Goal: Purchase product/service

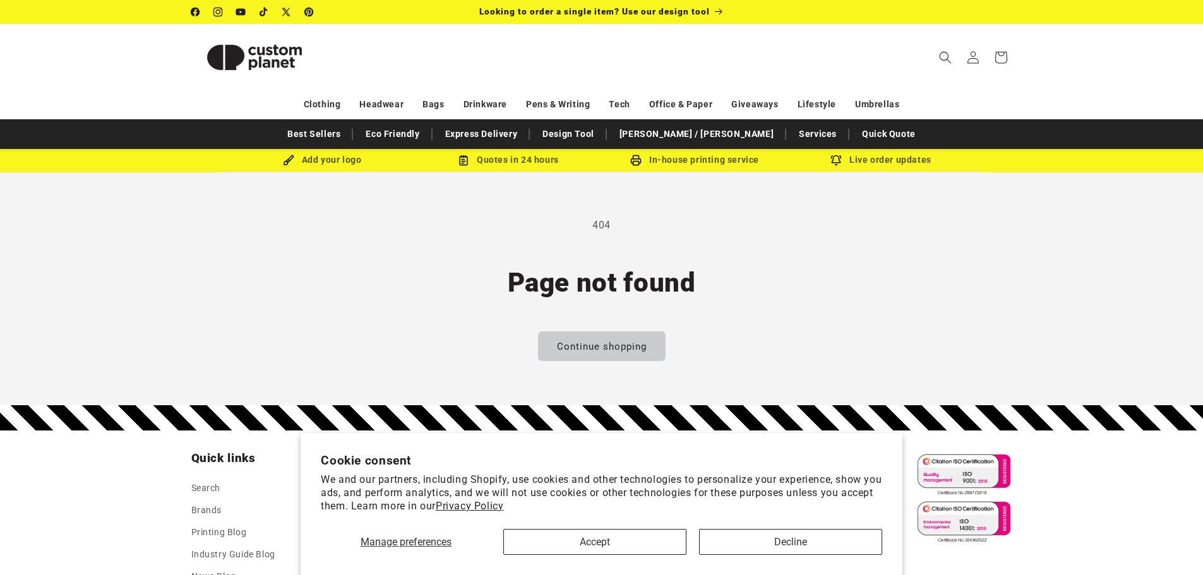
click at [297, 57] on img at bounding box center [254, 57] width 126 height 57
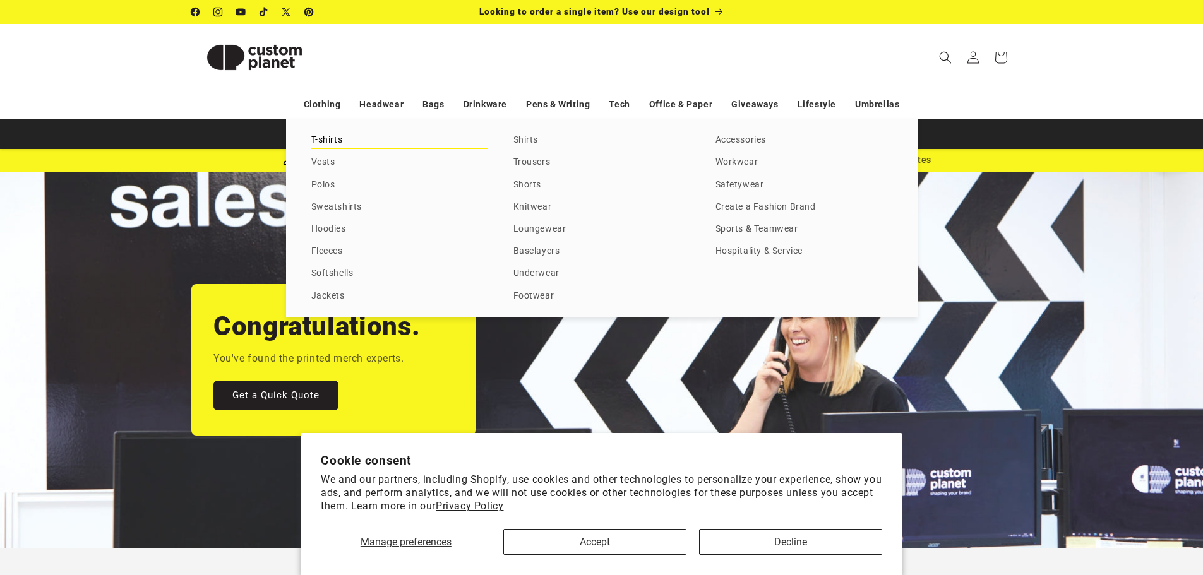
click at [318, 141] on link "T-shirts" at bounding box center [399, 140] width 177 height 17
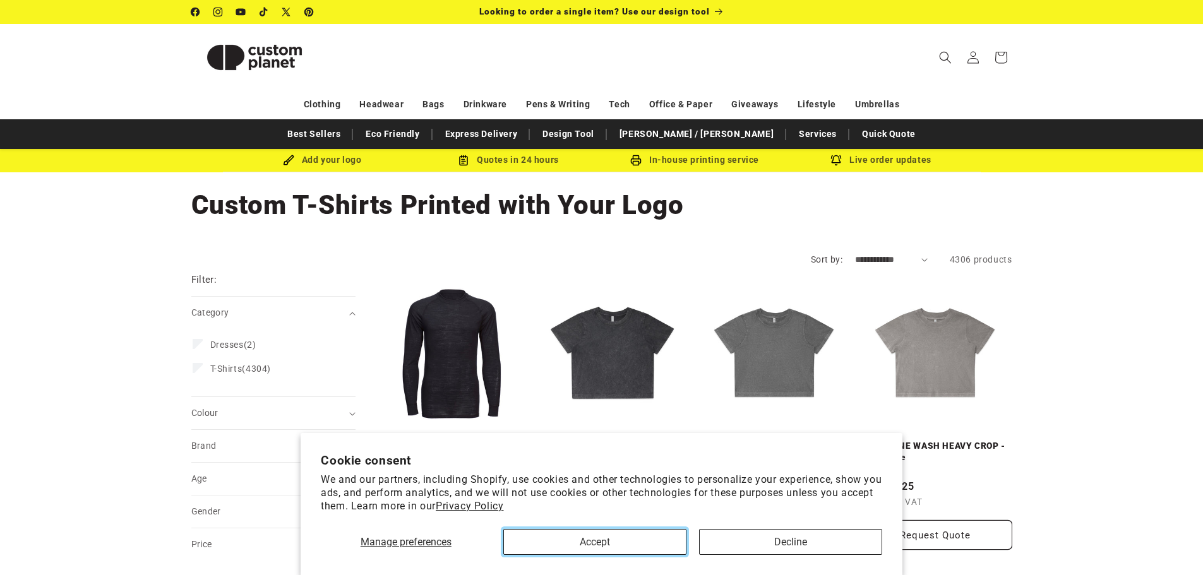
click at [639, 541] on button "Accept" at bounding box center [594, 542] width 183 height 26
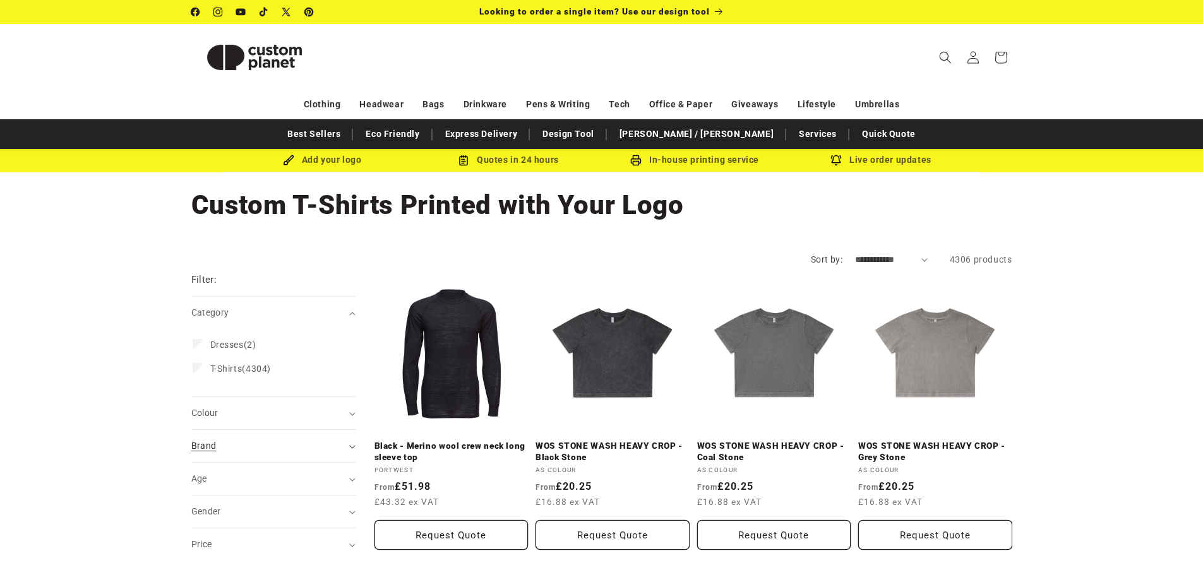
click at [243, 447] on div "Brand (0)" at bounding box center [267, 446] width 153 height 13
click at [218, 527] on span "AS Colour" at bounding box center [231, 526] width 42 height 10
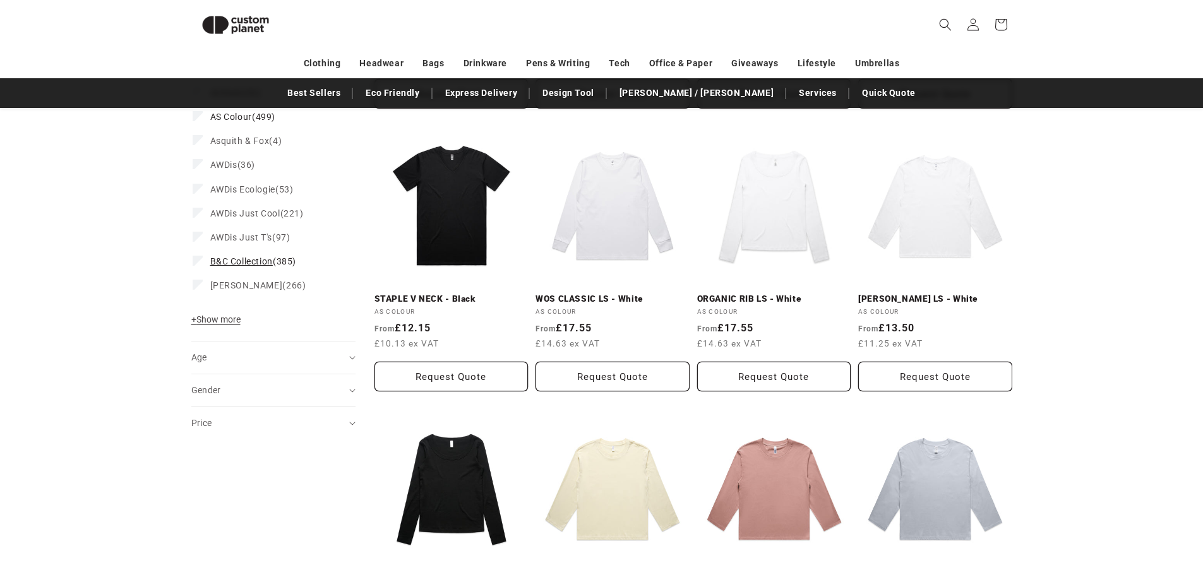
scroll to position [425, 0]
click at [287, 378] on summary "Gender (0)" at bounding box center [273, 390] width 164 height 32
click at [245, 396] on div "Gender (0)" at bounding box center [267, 389] width 153 height 13
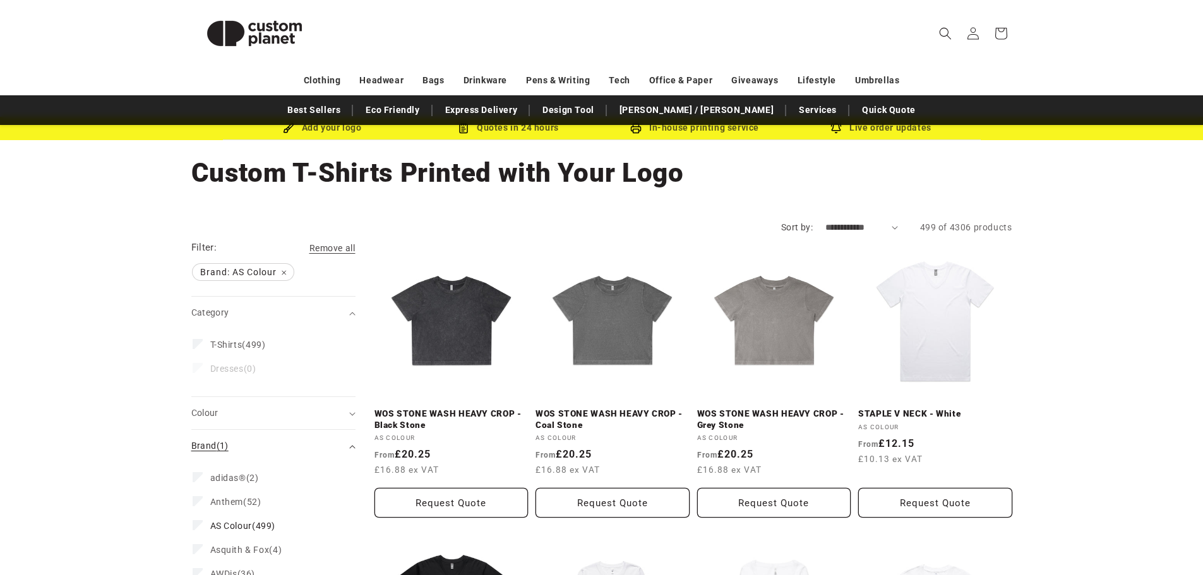
scroll to position [0, 0]
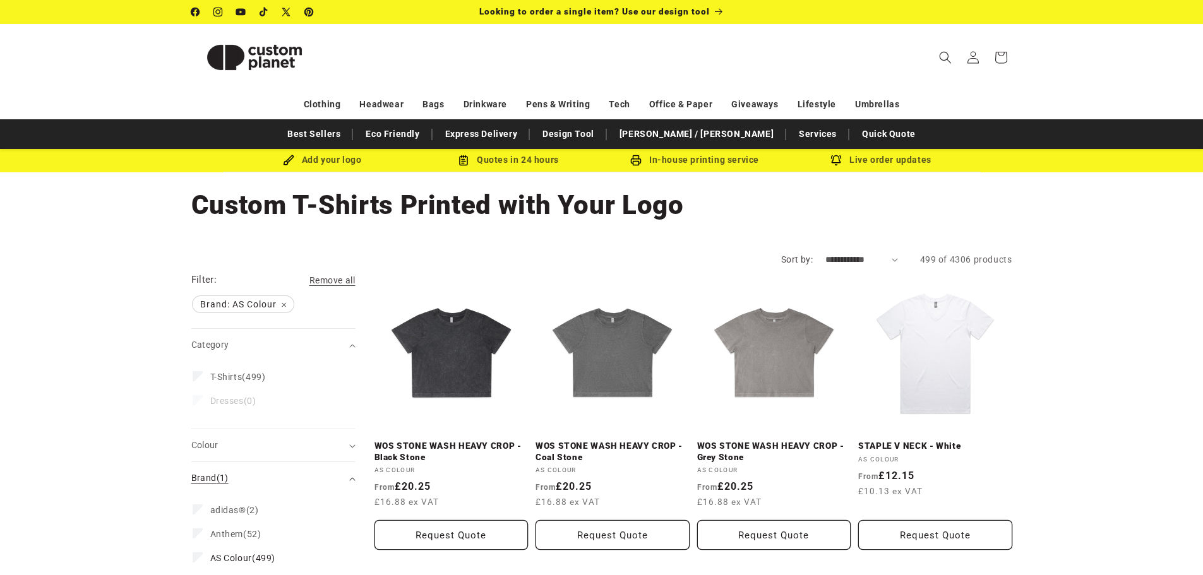
click at [222, 480] on span "(1)" at bounding box center [223, 478] width 12 height 10
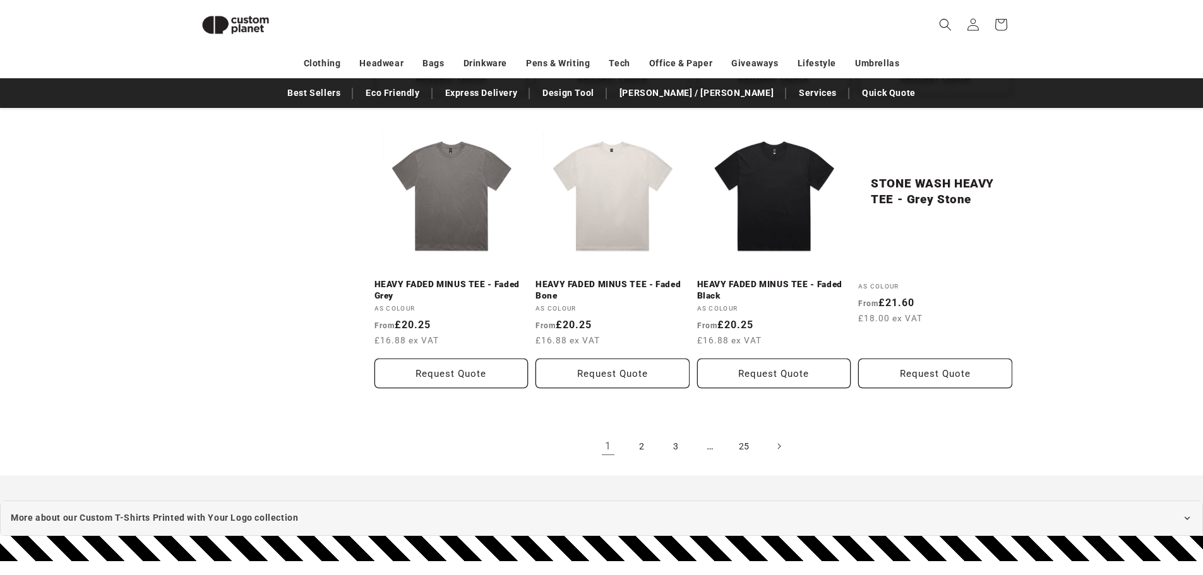
scroll to position [1404, 0]
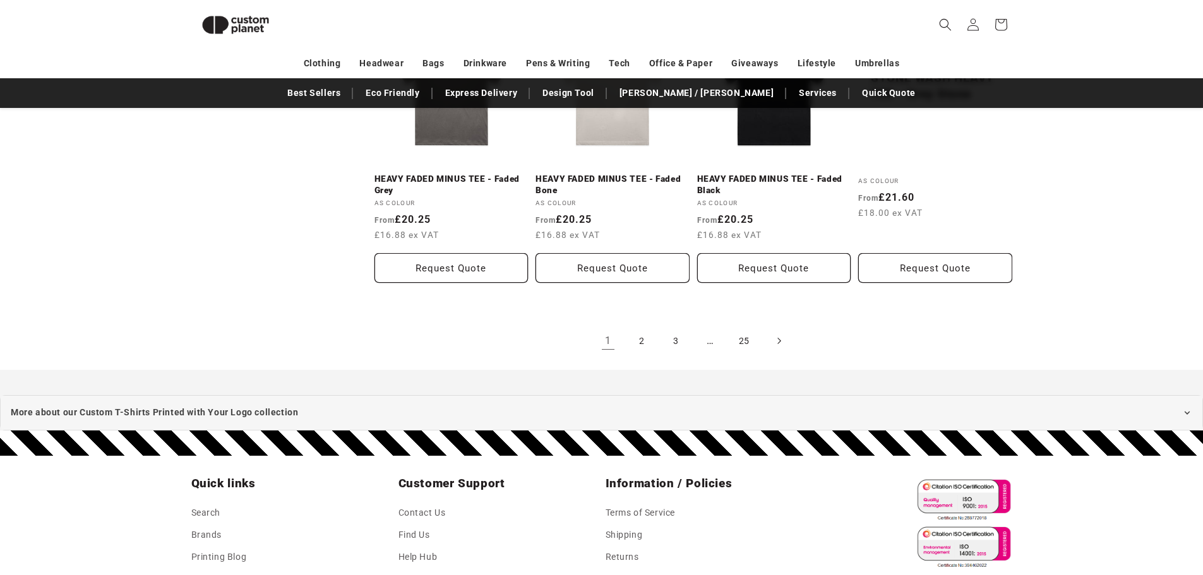
click at [774, 343] on span "Next page" at bounding box center [778, 341] width 13 height 13
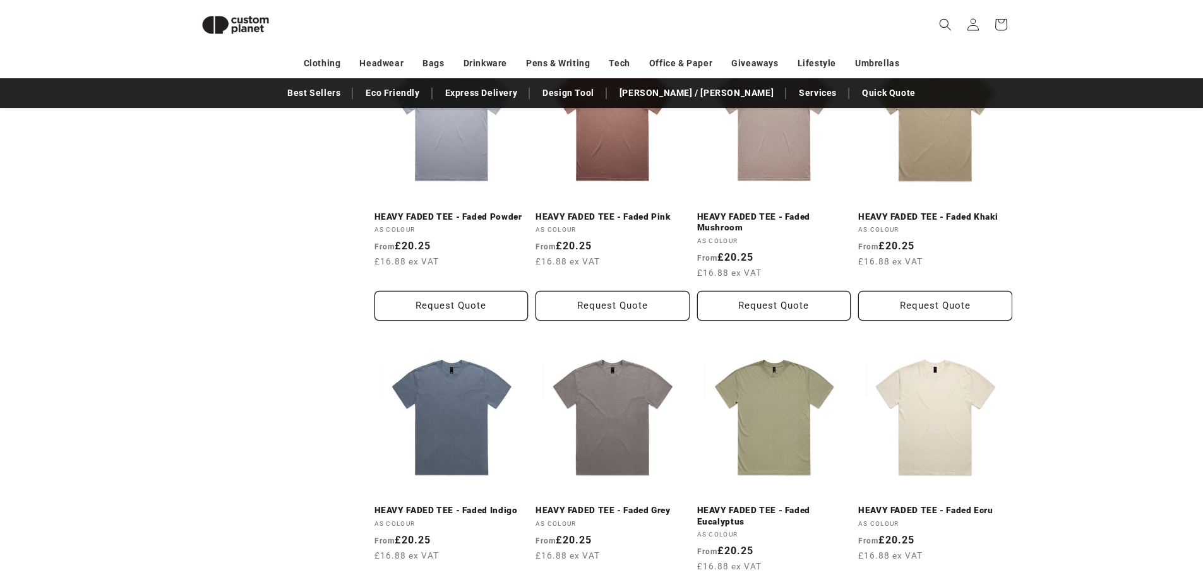
scroll to position [867, 0]
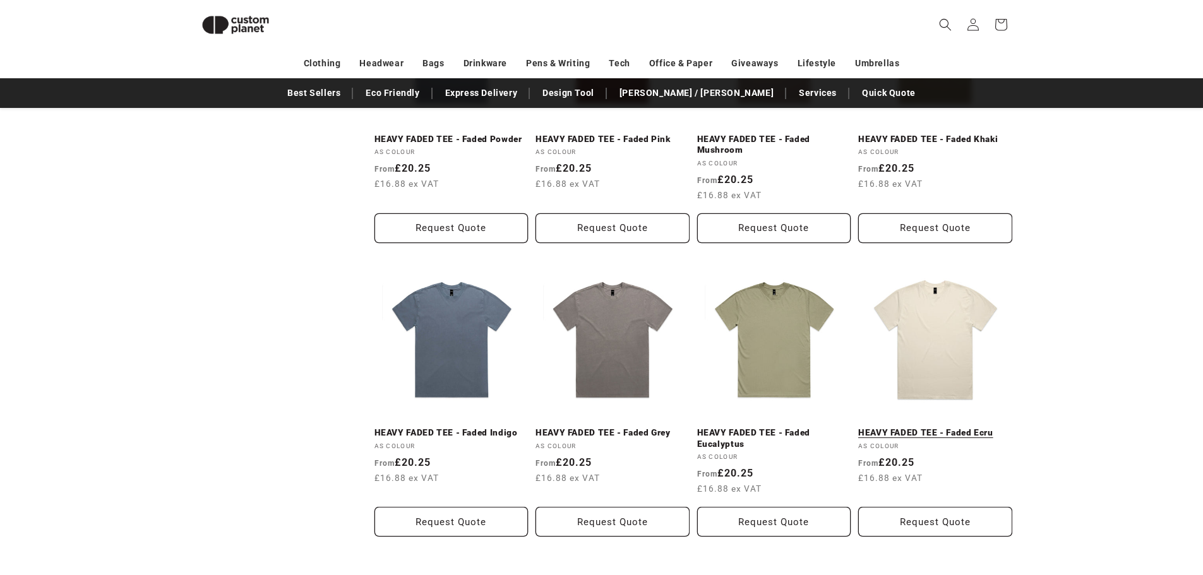
click at [953, 428] on link "HEAVY FADED TEE - Faded Ecru" at bounding box center [935, 433] width 154 height 11
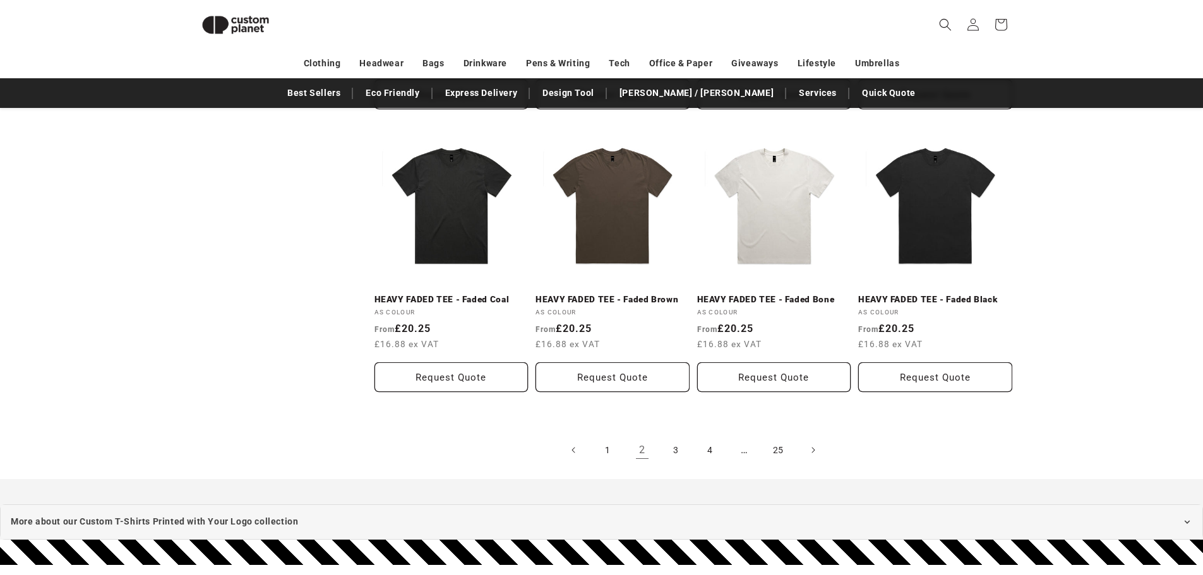
scroll to position [1309, 0]
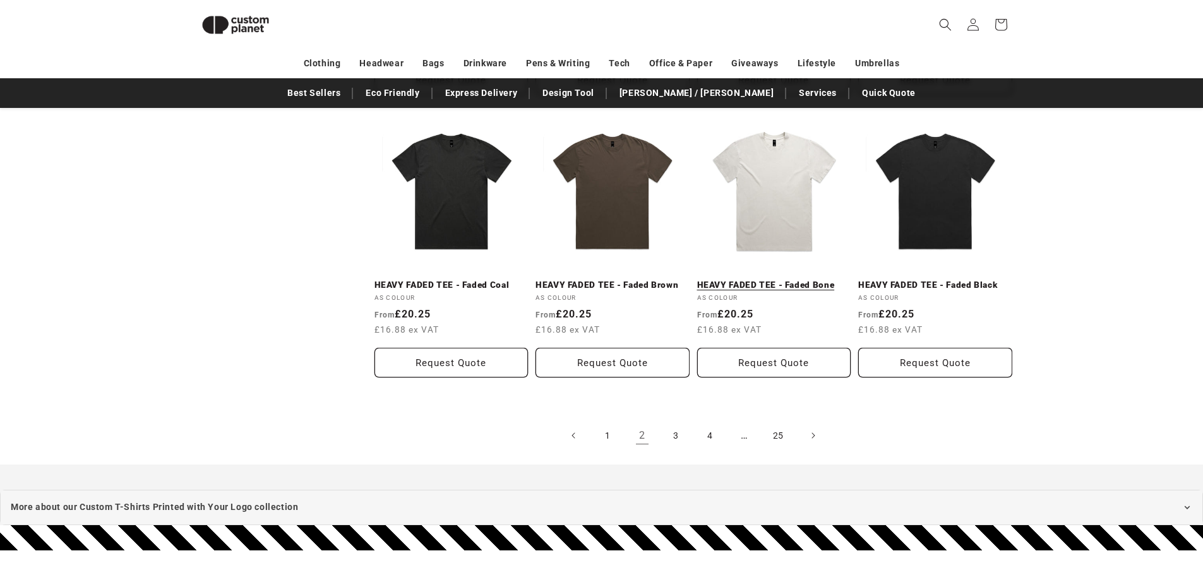
click at [772, 280] on link "HEAVY FADED TEE - Faded Bone" at bounding box center [774, 285] width 154 height 11
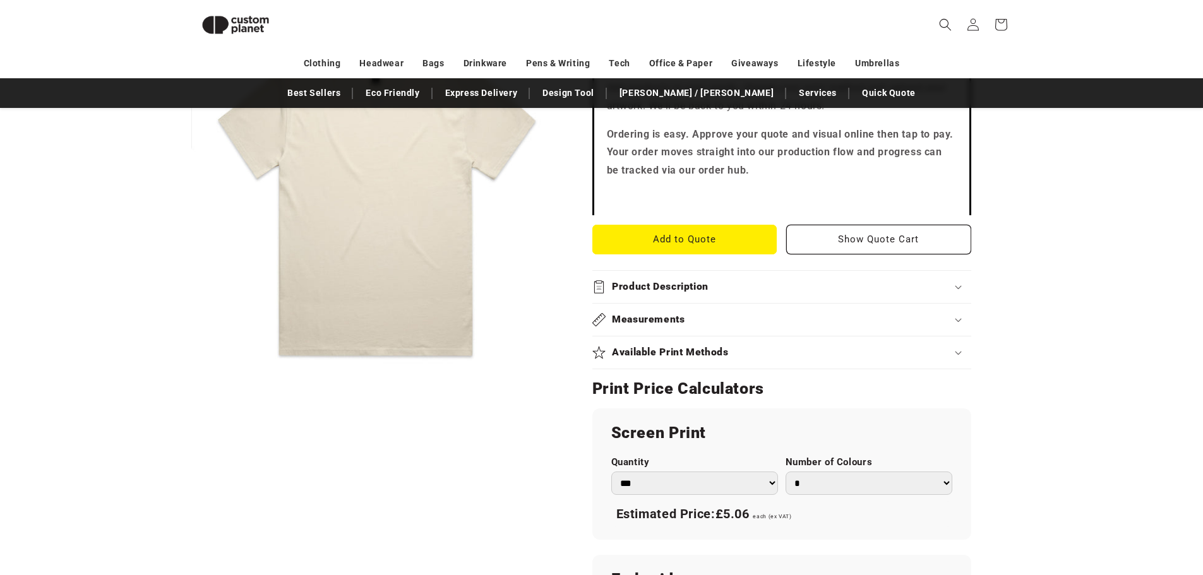
scroll to position [489, 0]
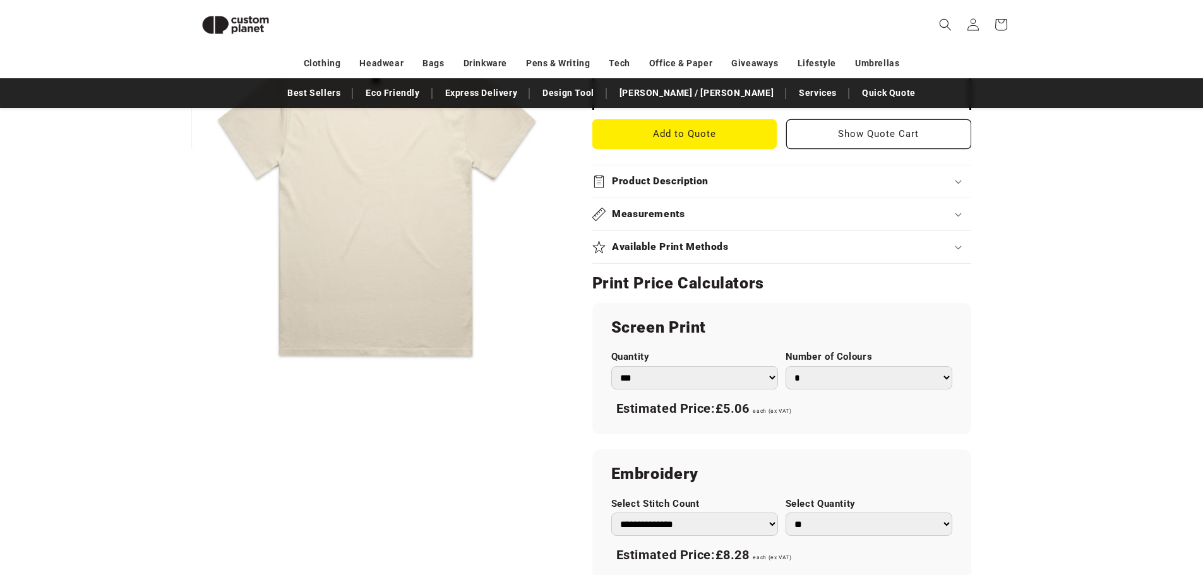
click at [676, 421] on div "**********" at bounding box center [781, 442] width 379 height 278
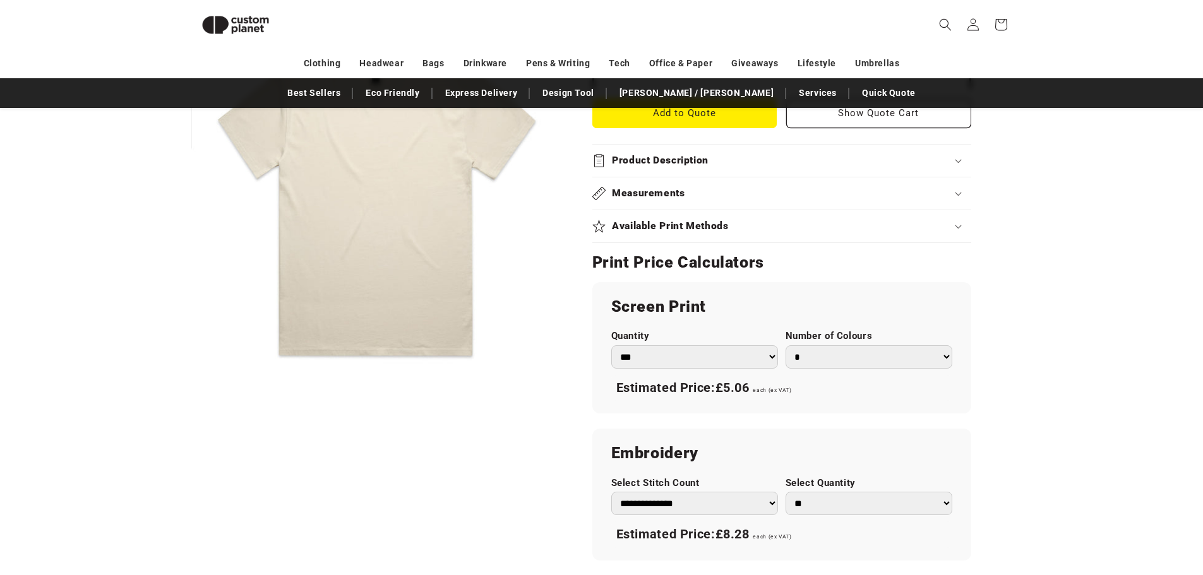
click at [686, 360] on select "*** *** *** **** **** **** ***** *****" at bounding box center [694, 356] width 167 height 23
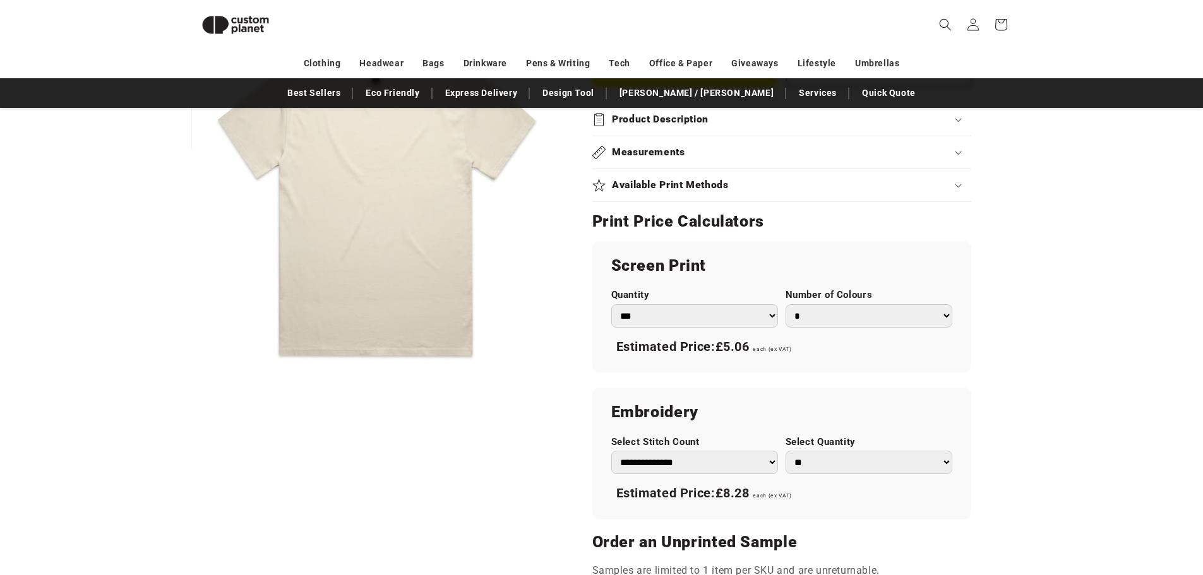
scroll to position [615, 0]
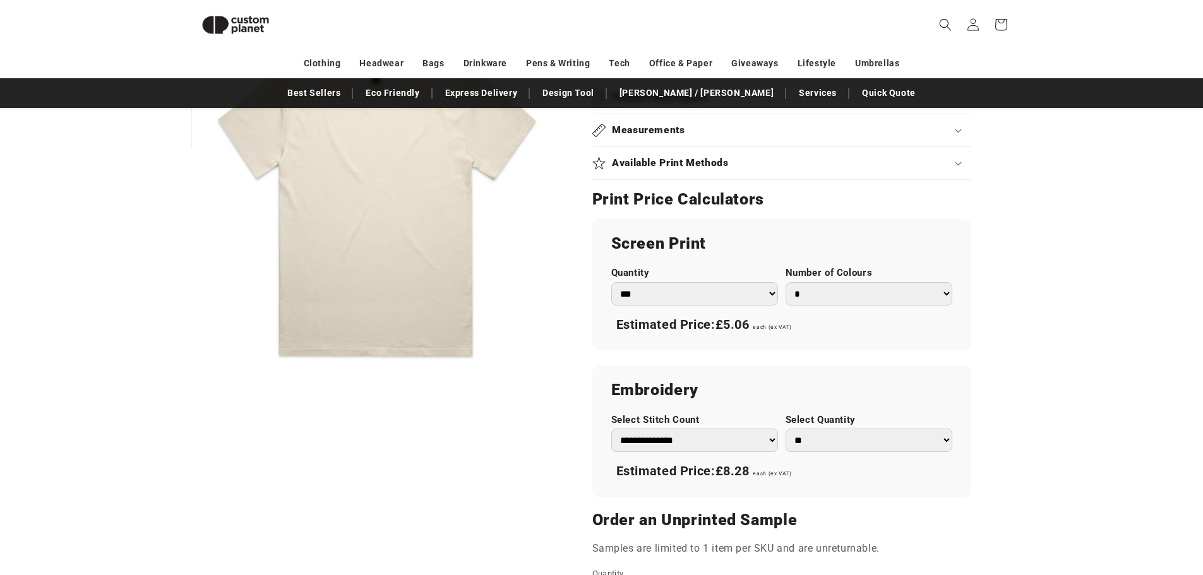
click at [833, 296] on select "* * * * * * *" at bounding box center [869, 293] width 167 height 23
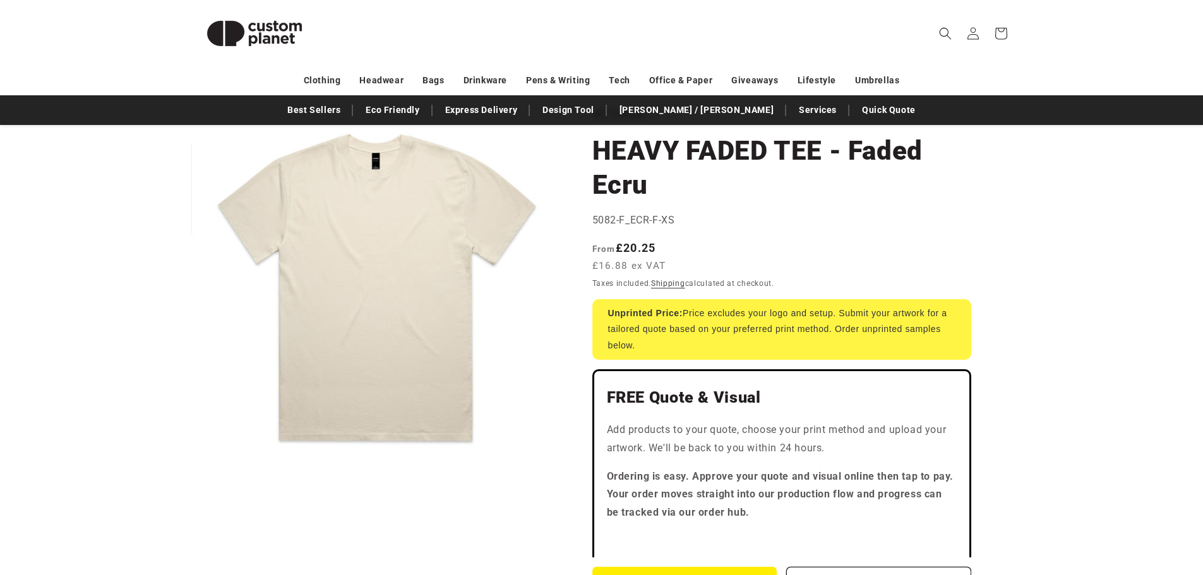
scroll to position [0, 0]
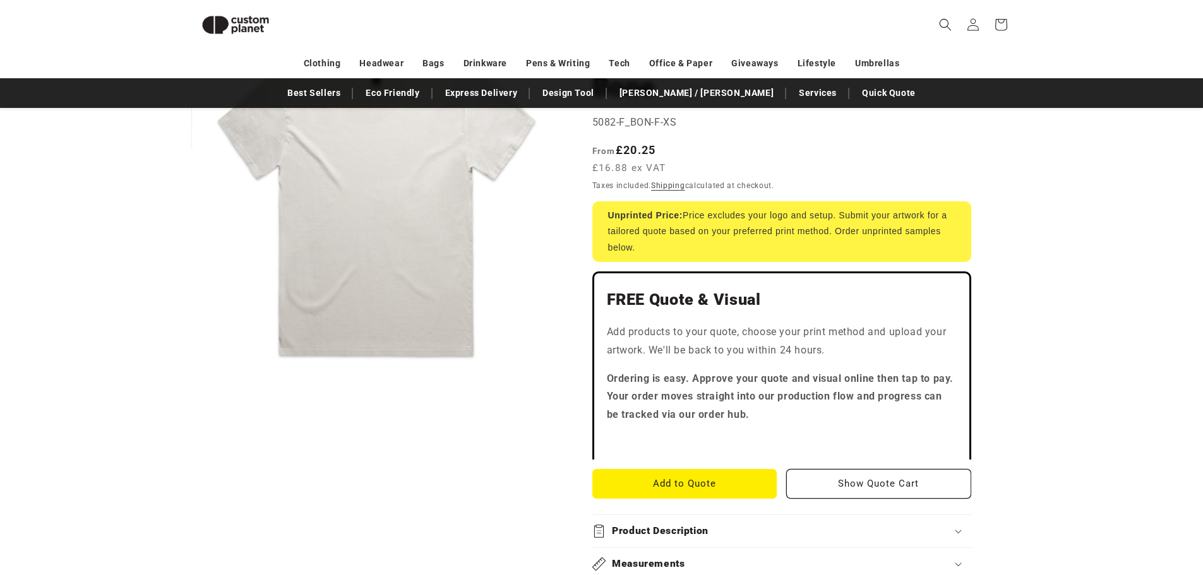
scroll to position [173, 0]
